Goal: Communication & Community: Answer question/provide support

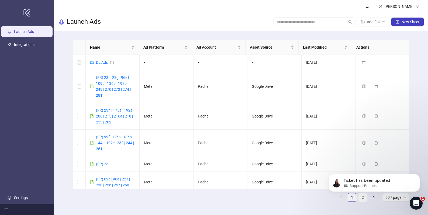
click at [414, 204] on icon "Open Intercom Messenger" at bounding box center [416, 202] width 9 height 9
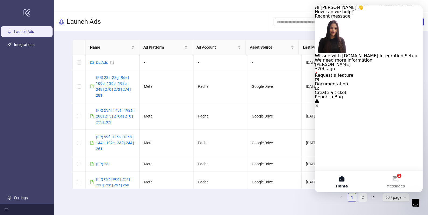
click at [373, 62] on div "We need more information" at bounding box center [369, 60] width 108 height 4
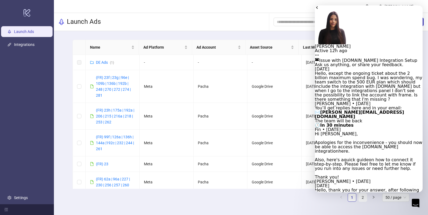
scroll to position [300, 0]
type textarea "**********"
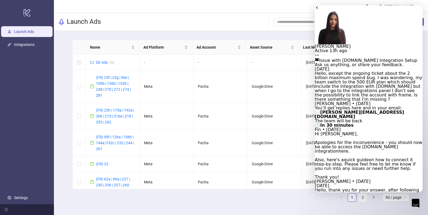
click at [319, 10] on button "go back" at bounding box center [317, 7] width 4 height 4
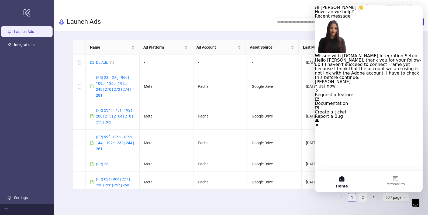
scroll to position [0, 0]
click at [401, 180] on button "Messages" at bounding box center [396, 181] width 54 height 22
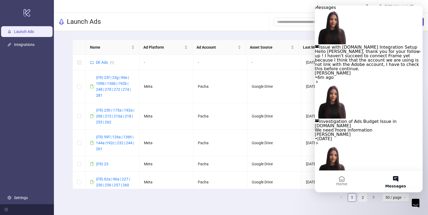
click at [396, 183] on button "Messages" at bounding box center [396, 181] width 54 height 22
click at [344, 181] on button "Home" at bounding box center [342, 181] width 54 height 22
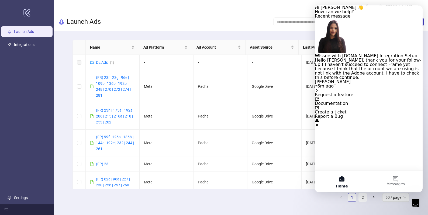
click at [376, 80] on span "Hello [PERSON_NAME], thank you for your follow-up ! I haven't succeed to connec…" at bounding box center [368, 68] width 106 height 22
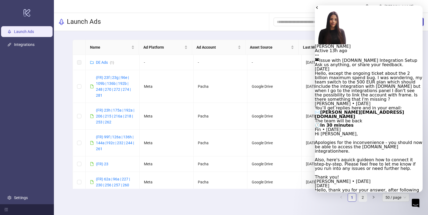
scroll to position [393, 0]
drag, startPoint x: 341, startPoint y: 168, endPoint x: 344, endPoint y: 170, distance: 3.7
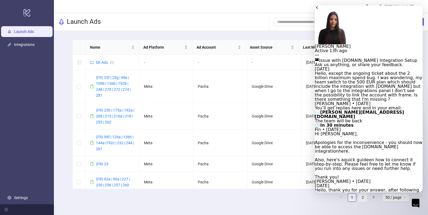
drag, startPoint x: 387, startPoint y: 174, endPoint x: 367, endPoint y: 173, distance: 20.5
paste textarea "**********"
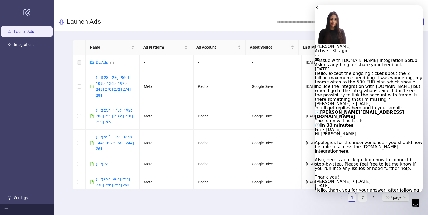
scroll to position [14, 0]
type textarea "**********"
